Goal: Information Seeking & Learning: Learn about a topic

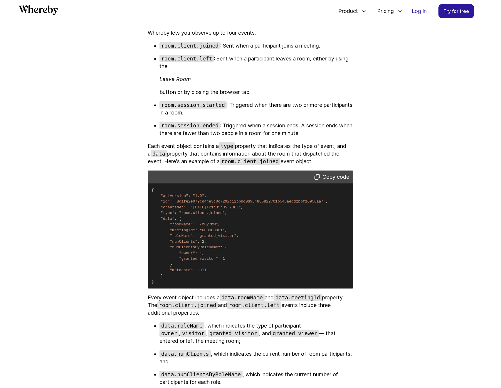
scroll to position [1187, 0]
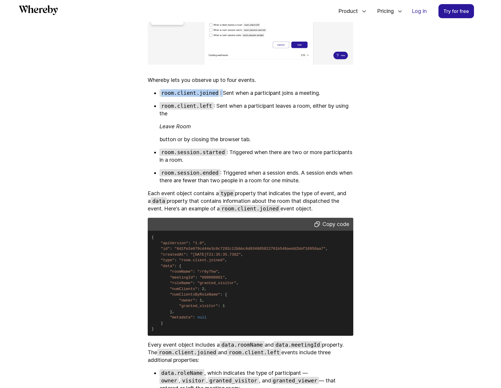
drag, startPoint x: 224, startPoint y: 109, endPoint x: 375, endPoint y: 111, distance: 150.1
click at [375, 111] on article "How to Measure Your Meetings Using Whereby’s Webhooks Learn how to use webhooks…" at bounding box center [250, 283] width 353 height 2744
click at [398, 131] on article "How to Measure Your Meetings Using Whereby’s Webhooks Learn how to use webhooks…" at bounding box center [250, 283] width 353 height 2744
drag, startPoint x: 220, startPoint y: 122, endPoint x: 392, endPoint y: 138, distance: 172.3
click at [380, 132] on article "How to Measure Your Meetings Using Whereby’s Webhooks Learn how to use webhooks…" at bounding box center [250, 283] width 353 height 2744
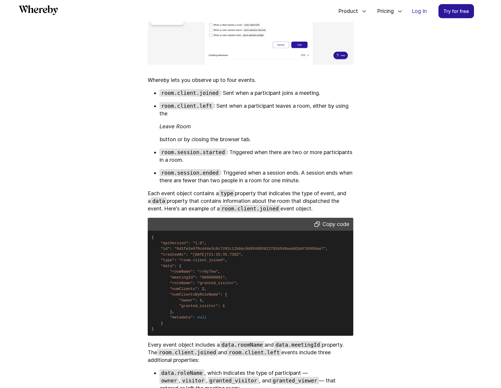
click at [400, 147] on article "How to Measure Your Meetings Using Whereby’s Webhooks Learn how to use webhooks…" at bounding box center [250, 283] width 353 height 2744
drag, startPoint x: 175, startPoint y: 155, endPoint x: 296, endPoint y: 157, distance: 121.1
click at [284, 143] on p "button or by closing the browser tab." at bounding box center [257, 140] width 194 height 8
click at [394, 184] on article "How to Measure Your Meetings Using Whereby’s Webhooks Learn how to use webhooks…" at bounding box center [250, 283] width 353 height 2744
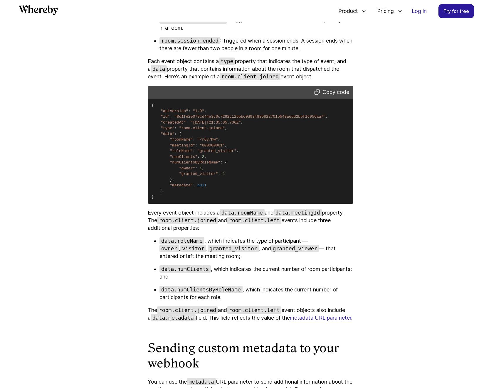
scroll to position [1110, 0]
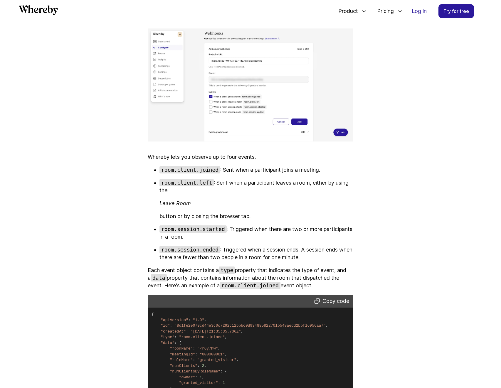
click at [403, 239] on article "How to Measure Your Meetings Using Whereby’s Webhooks Learn how to use webhooks…" at bounding box center [250, 360] width 353 height 2744
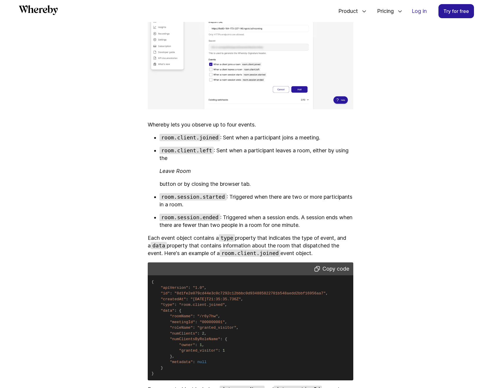
scroll to position [1177, 0]
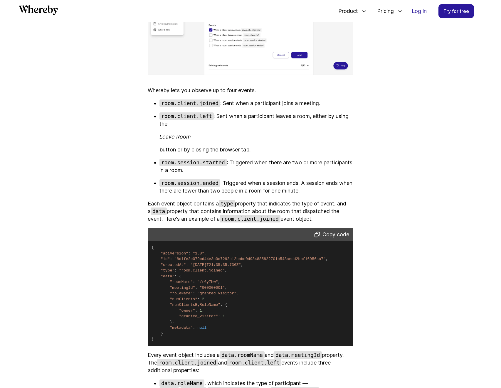
drag, startPoint x: 163, startPoint y: 119, endPoint x: 260, endPoint y: 165, distance: 107.6
click at [259, 164] on ul "room.client.joined : Sent when a participant joins a meeting. room.client.left …" at bounding box center [251, 147] width 206 height 95
drag, startPoint x: 259, startPoint y: 166, endPoint x: 161, endPoint y: 118, distance: 109.8
click at [161, 118] on ul "room.client.joined : Sent when a participant joins a meeting. room.client.left …" at bounding box center [251, 147] width 206 height 95
click at [343, 191] on ul "room.client.joined : Sent when a participant joins a meeting. room.client.left …" at bounding box center [251, 147] width 206 height 95
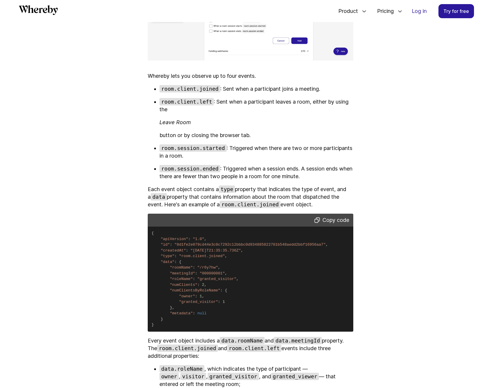
scroll to position [1191, 0]
click at [192, 99] on div "If you're using Whereby Embedded as a virtual classroom or telehealth platform,…" at bounding box center [251, 317] width 206 height 2524
click at [407, 251] on article "How to Measure Your Meetings Using Whereby’s Webhooks Learn how to use webhooks…" at bounding box center [250, 280] width 353 height 2744
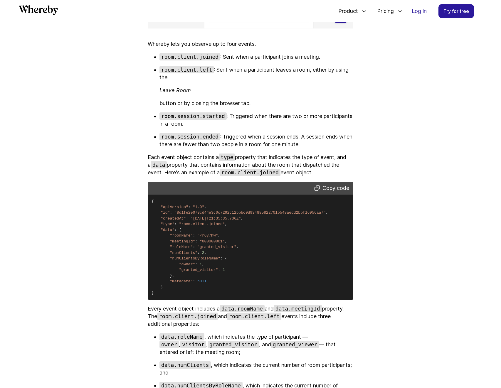
scroll to position [1254, 0]
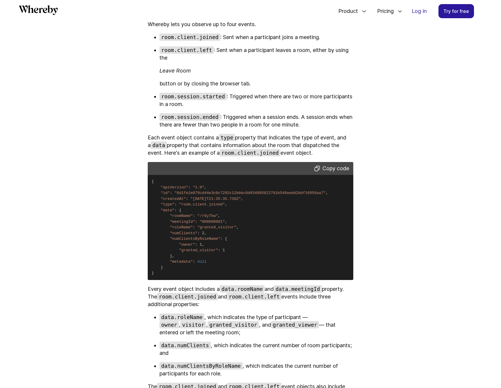
click at [414, 253] on article "How to Measure Your Meetings Using Whereby’s Webhooks Learn how to use webhooks…" at bounding box center [250, 228] width 353 height 2744
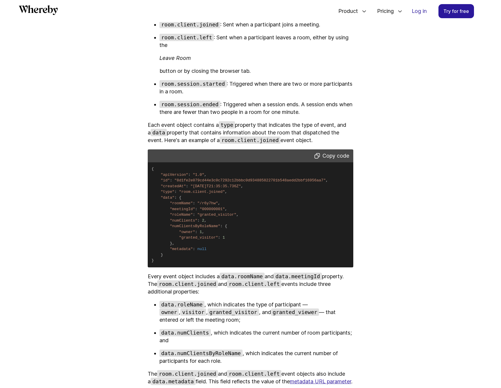
scroll to position [1256, 0]
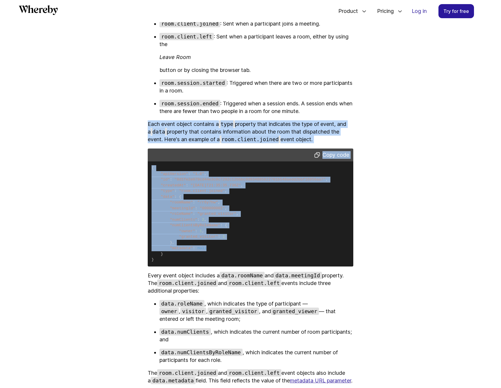
drag, startPoint x: 147, startPoint y: 139, endPoint x: 246, endPoint y: 267, distance: 161.9
click at [245, 266] on article "How to Measure Your Meetings Using Whereby’s Webhooks Learn how to use webhooks…" at bounding box center [250, 214] width 353 height 2744
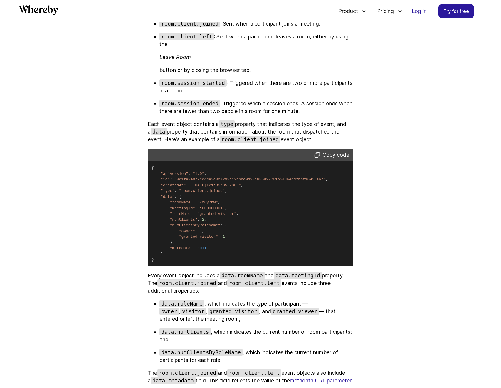
click at [428, 290] on div "All Company Customer Stories Anywhere Works Embedded How to Measure Your Meetin…" at bounding box center [250, 279] width 501 height 3027
